Goal: Task Accomplishment & Management: Use online tool/utility

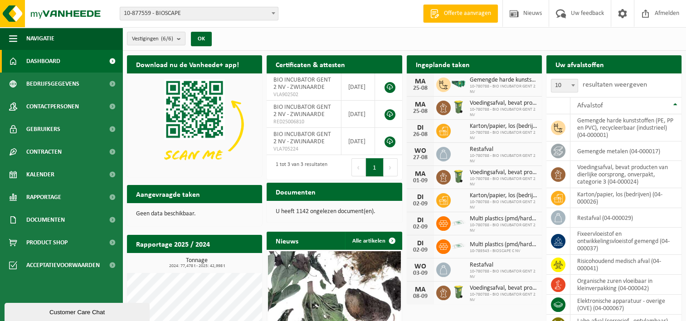
click at [43, 64] on span "Dashboard" at bounding box center [43, 61] width 34 height 23
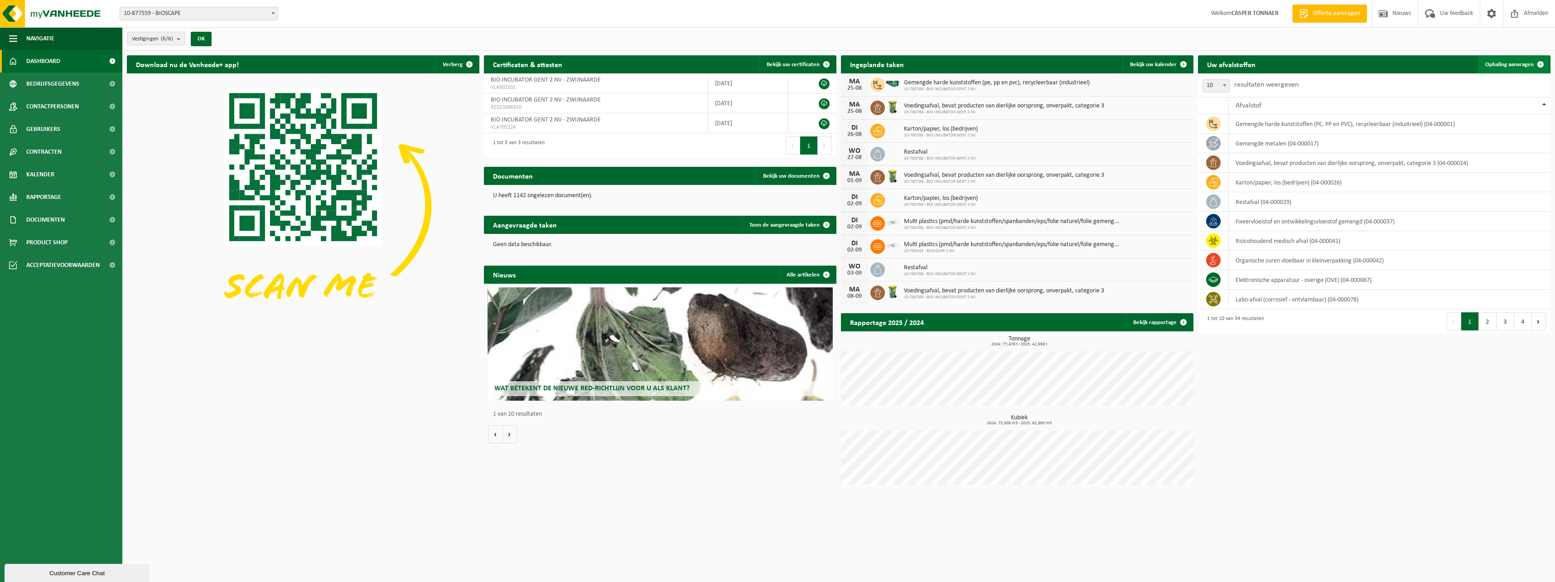
click at [692, 64] on span "Ophaling aanvragen" at bounding box center [1509, 65] width 48 height 6
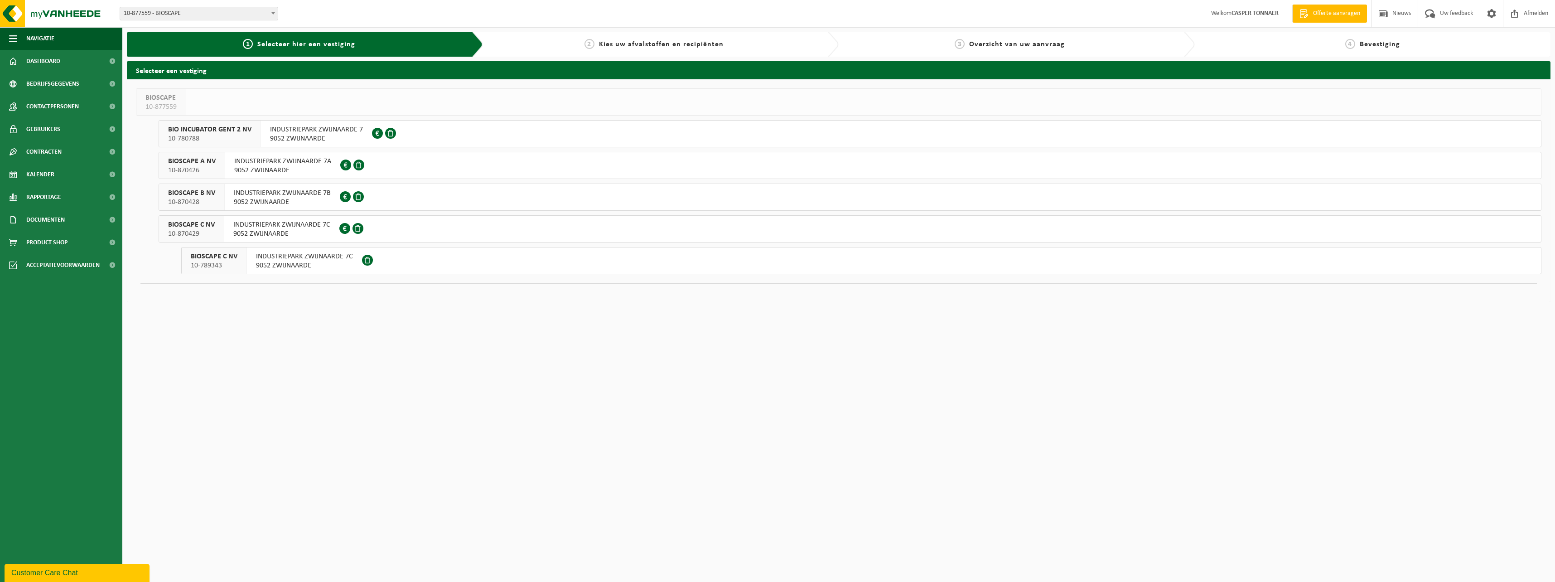
click at [301, 135] on span "9052 ZWIJNAARDE" at bounding box center [316, 138] width 93 height 9
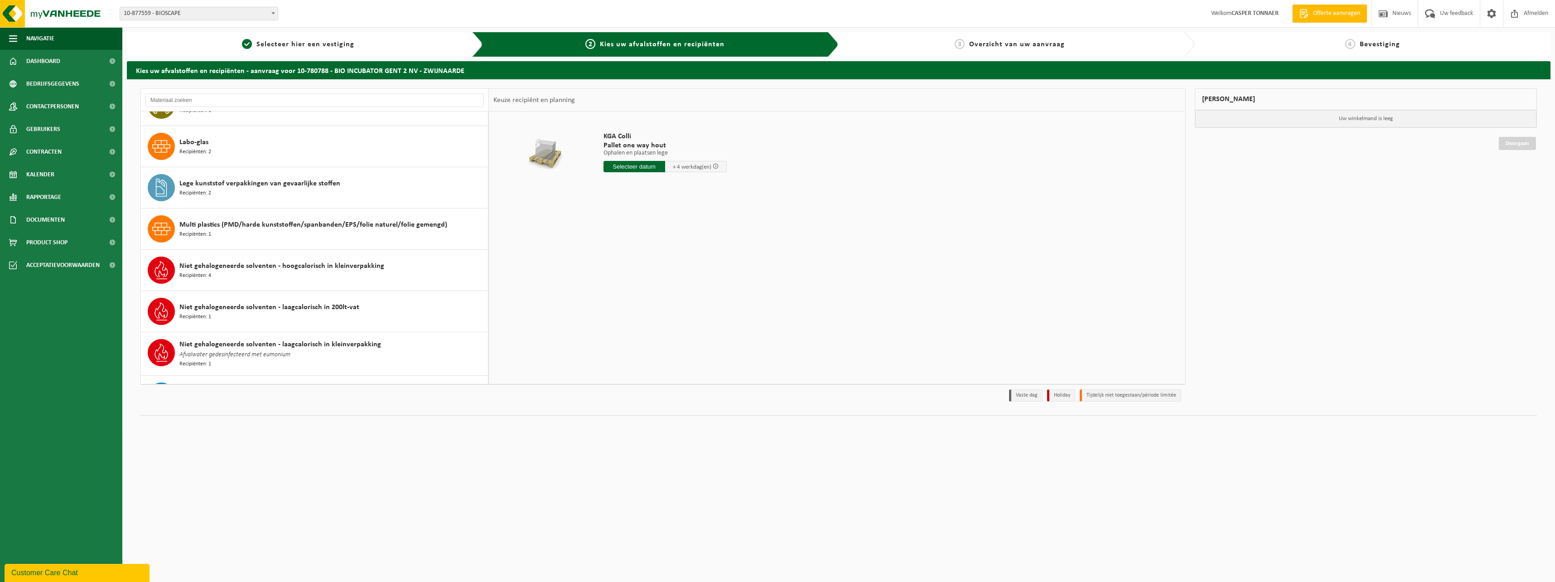
scroll to position [498, 0]
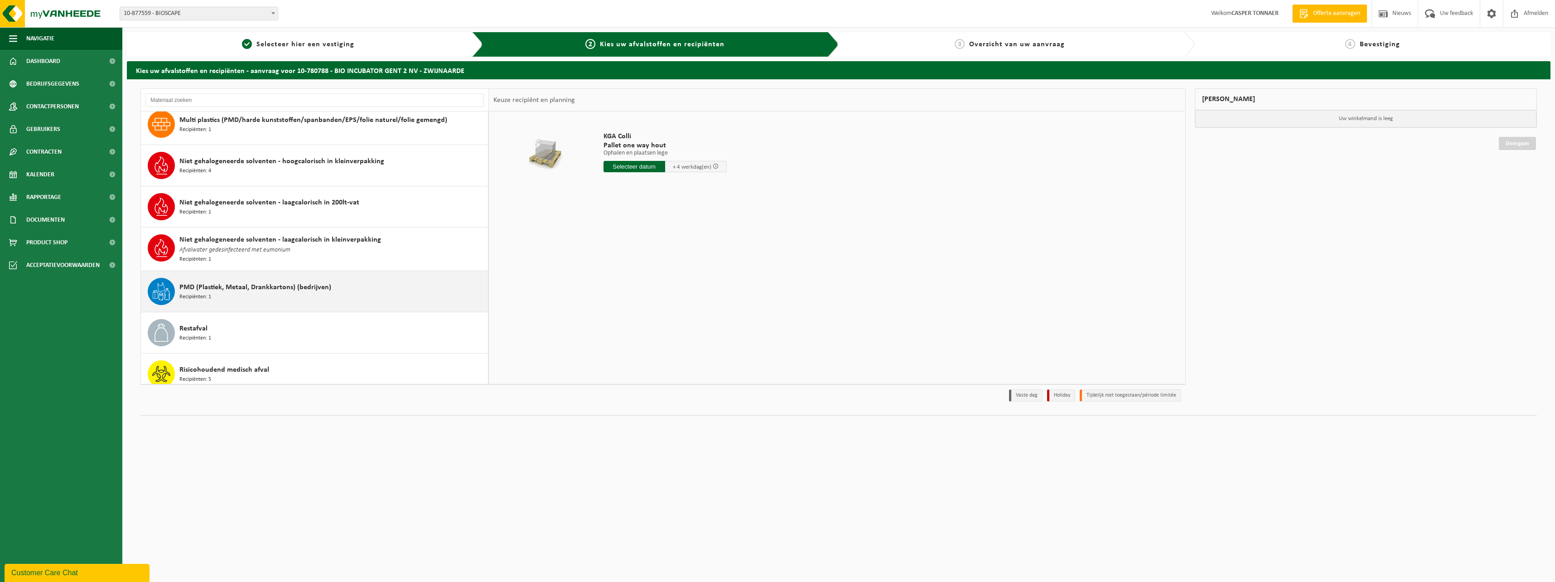
click at [270, 296] on div "PMD (Plastiek, Metaal, Drankkartons) (bedrijven) Recipiënten: 1" at bounding box center [332, 291] width 306 height 27
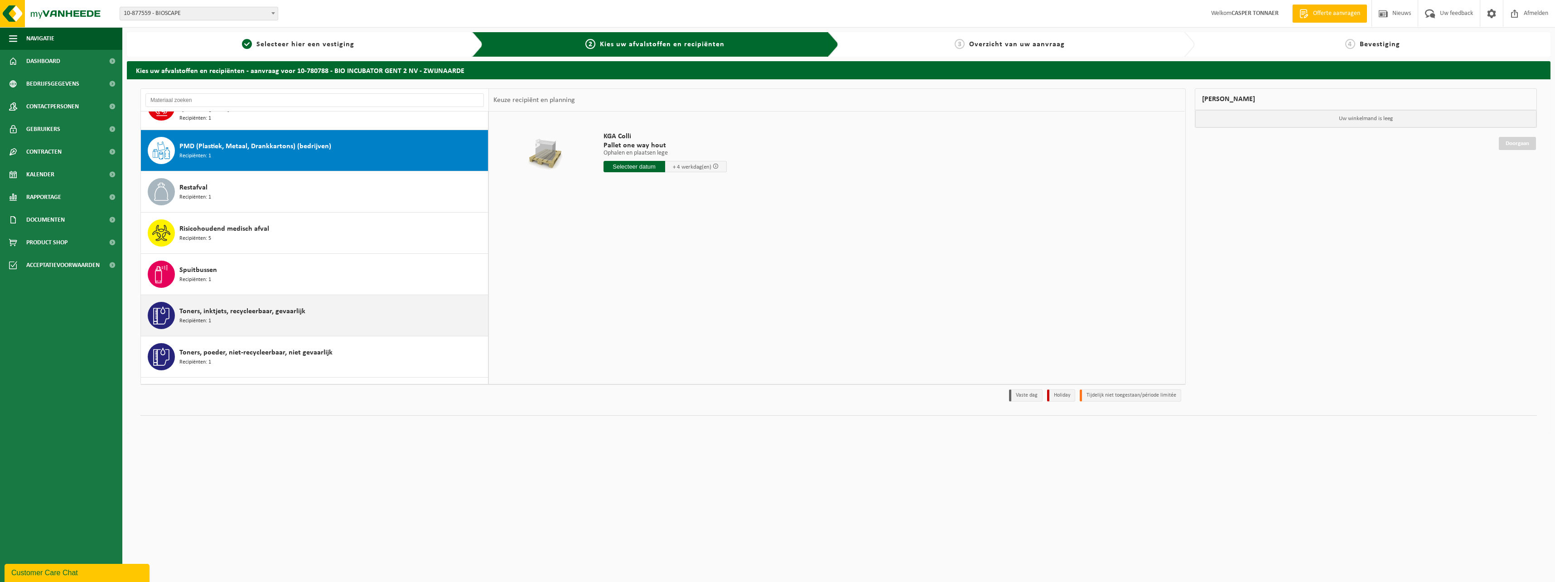
scroll to position [702, 0]
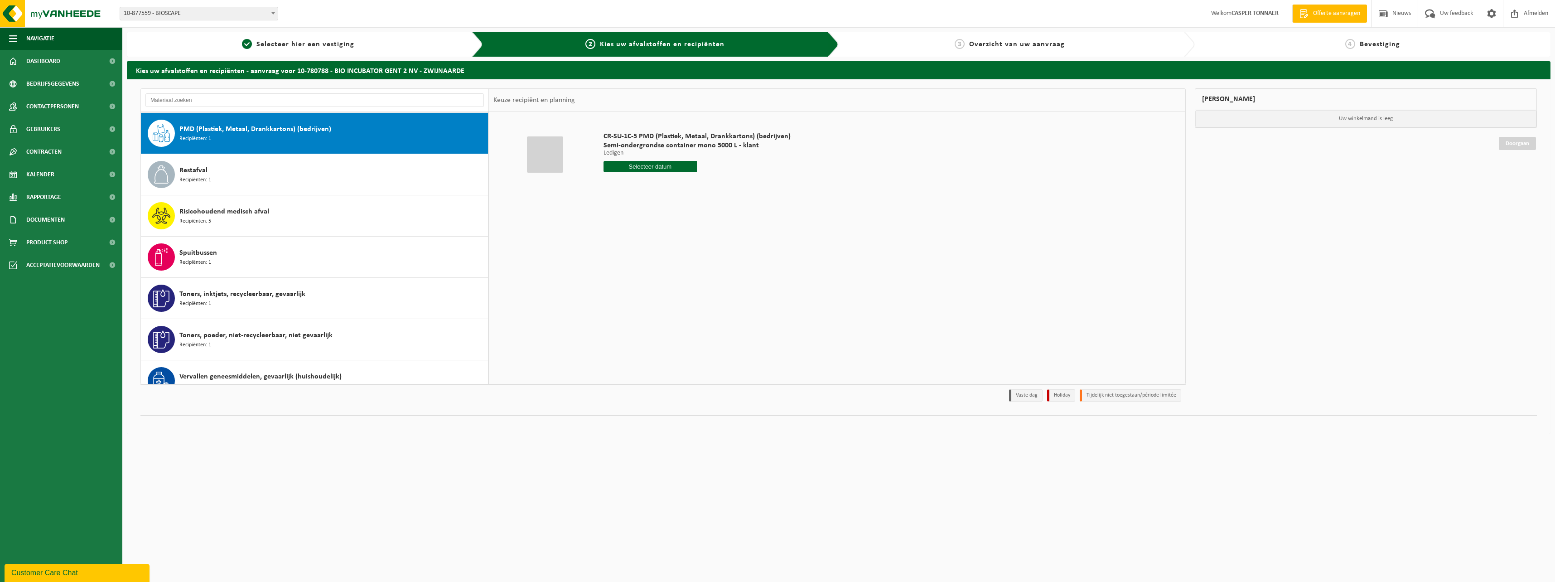
click at [668, 166] on input "text" at bounding box center [651, 166] width 94 height 11
click at [706, 187] on icon at bounding box center [707, 187] width 2 height 5
click at [629, 216] on div "2" at bounding box center [628, 218] width 16 height 15
type input "Van 2025-09-02"
click at [629, 204] on button "In winkelmand" at bounding box center [630, 201] width 50 height 15
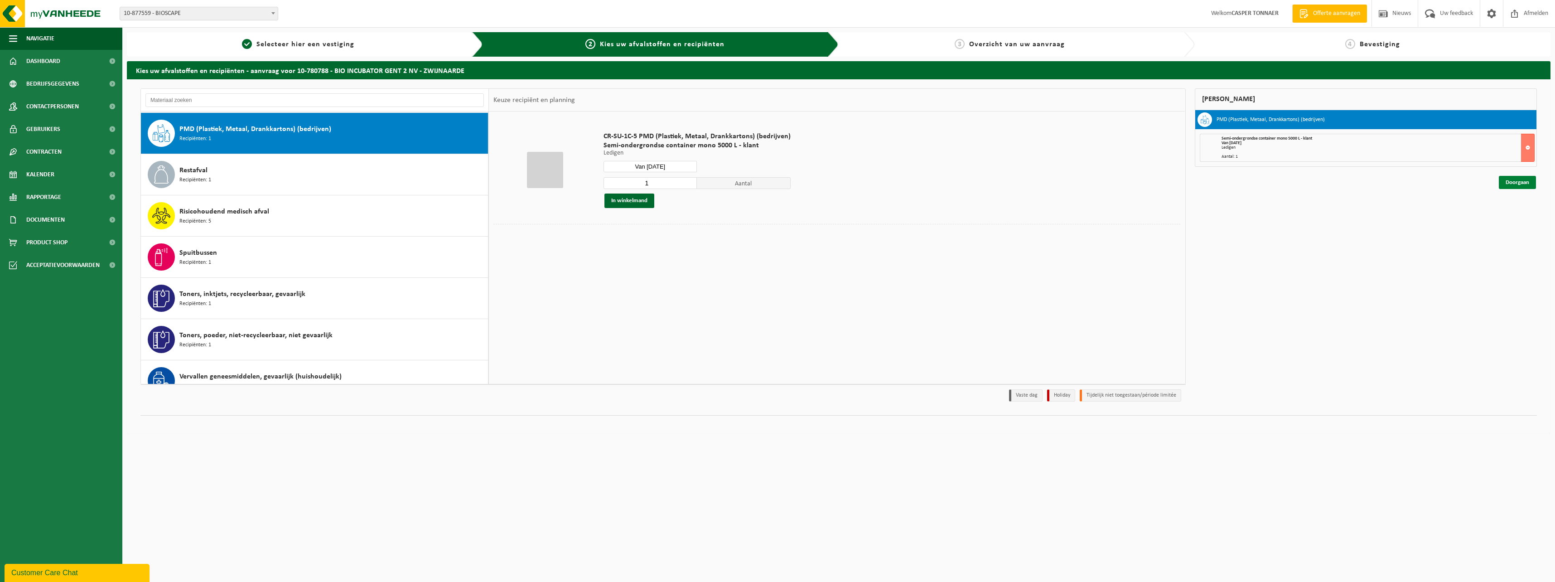
click at [1506, 185] on link "Doorgaan" at bounding box center [1517, 182] width 37 height 13
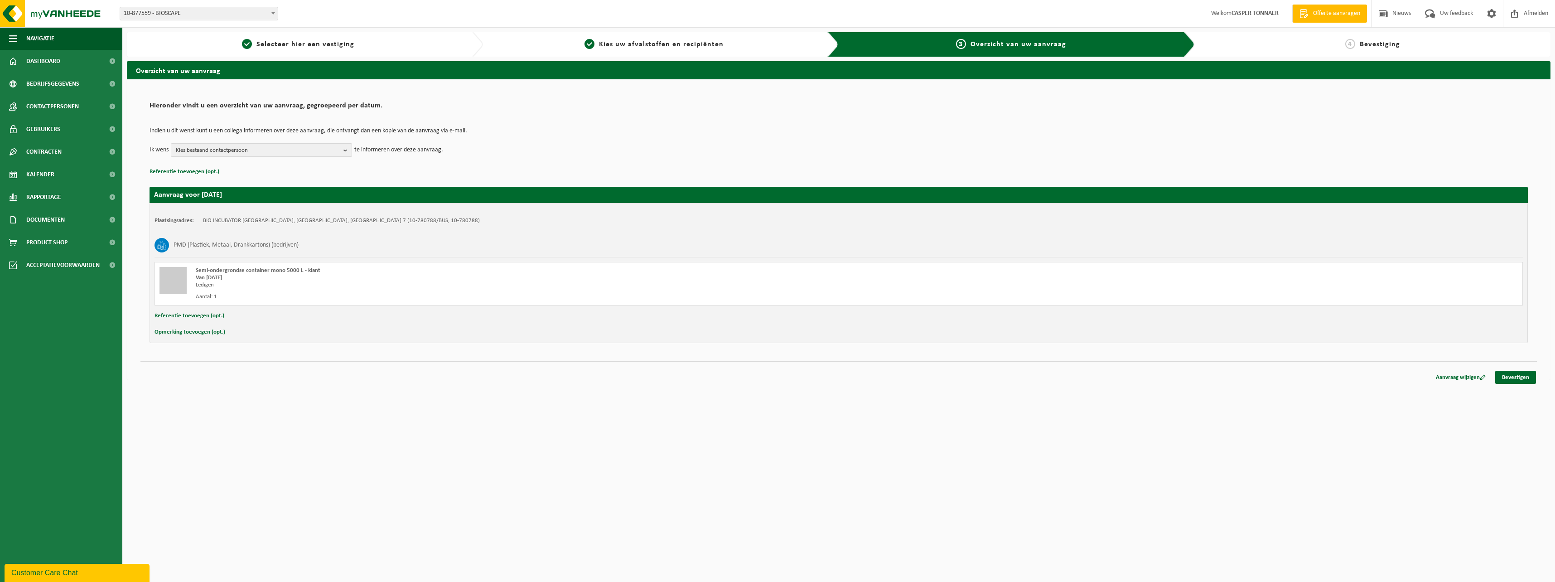
click at [204, 150] on span "Kies bestaand contactpersoon" at bounding box center [258, 151] width 164 height 14
click at [463, 164] on div "Indien u dit wenst kunt u een collega informeren over deze aanvraag, die ontvan…" at bounding box center [839, 142] width 1379 height 47
click at [341, 150] on button "Kies bestaand contactpersoon" at bounding box center [261, 150] width 181 height 14
click at [305, 155] on span "Kies bestaand contactpersoon" at bounding box center [258, 151] width 164 height 14
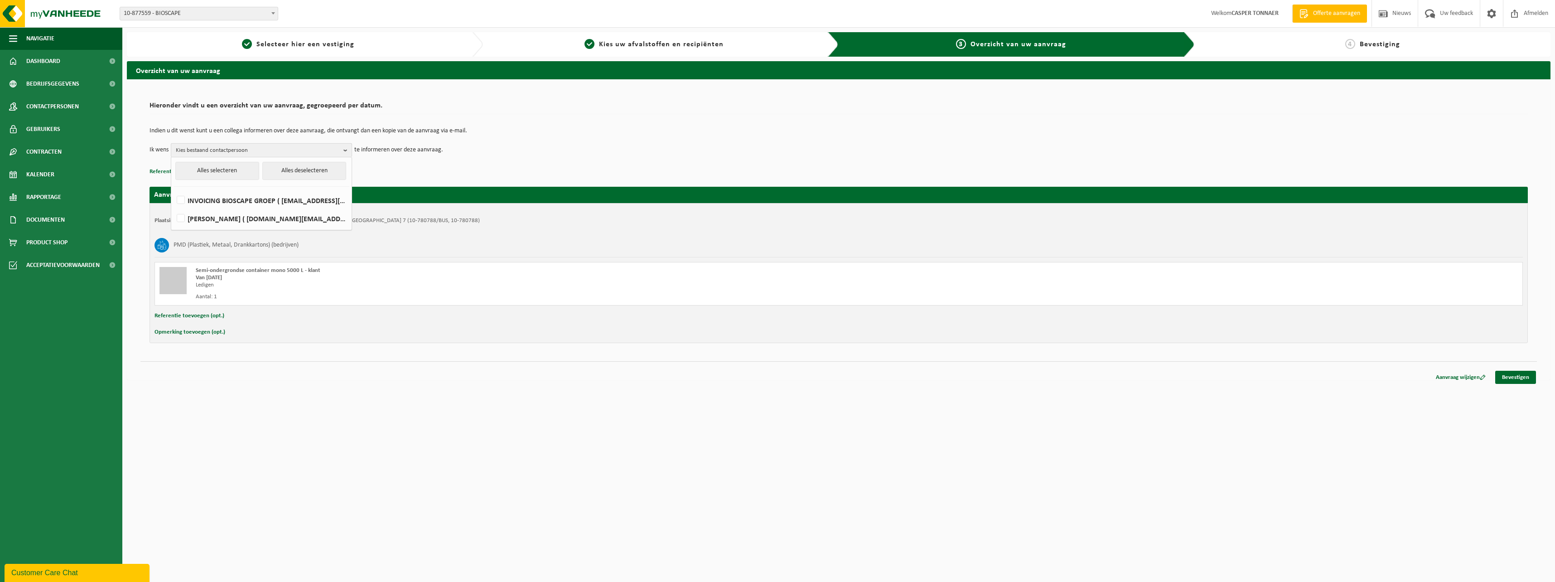
click at [305, 155] on span "Kies bestaand contactpersoon" at bounding box center [258, 151] width 164 height 14
click at [1520, 383] on link "Bevestigen" at bounding box center [1515, 377] width 41 height 13
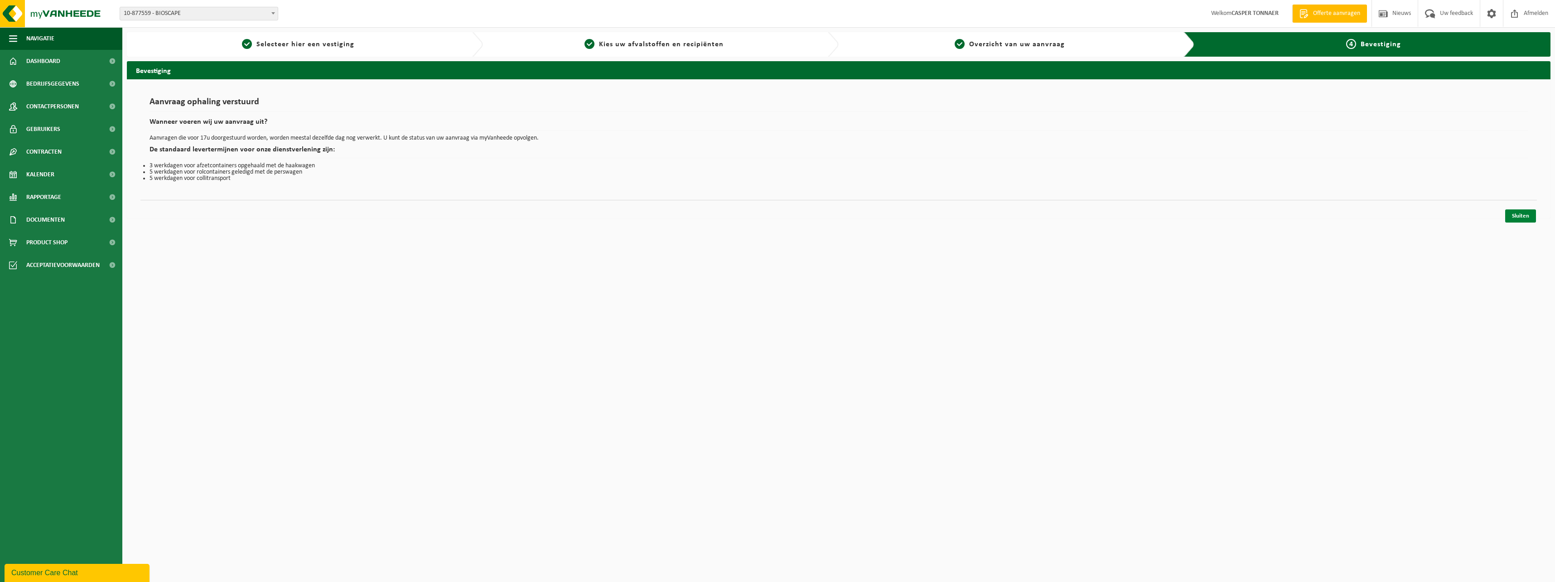
click at [1516, 221] on link "Sluiten" at bounding box center [1520, 215] width 31 height 13
